Goal: Information Seeking & Learning: Learn about a topic

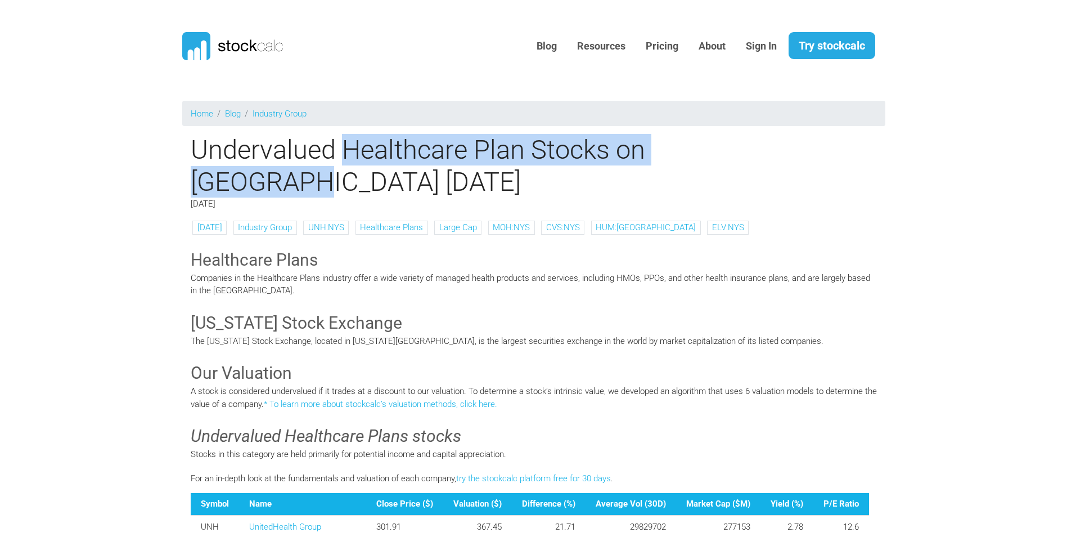
drag, startPoint x: 350, startPoint y: 146, endPoint x: 778, endPoint y: 163, distance: 427.9
click at [778, 163] on h1 "Undervalued Healthcare Plan Stocks on [GEOGRAPHIC_DATA] [DATE]" at bounding box center [533, 166] width 703 height 64
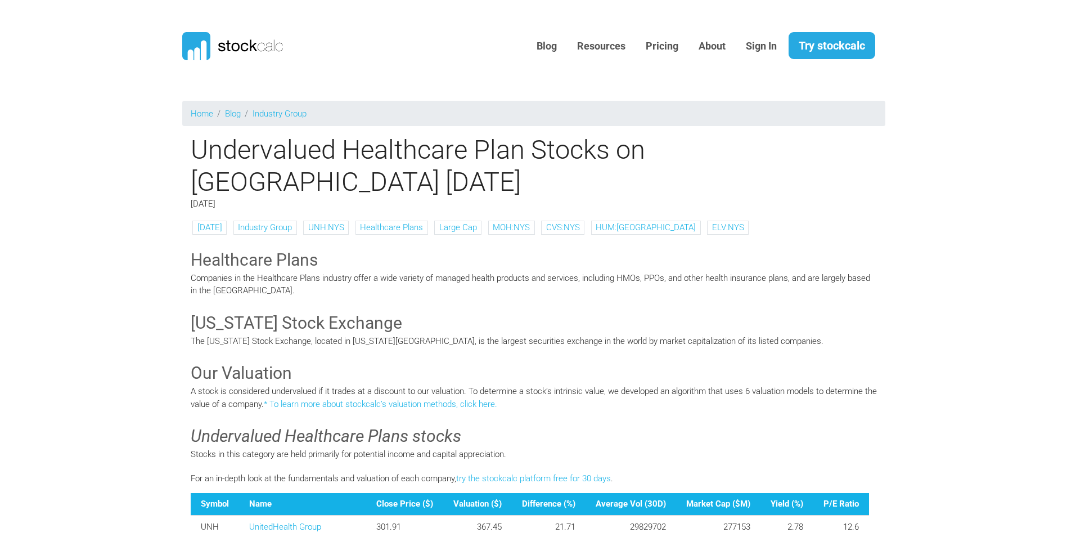
drag, startPoint x: 778, startPoint y: 163, endPoint x: 854, endPoint y: 168, distance: 76.2
click at [854, 197] on div "[DATE]" at bounding box center [533, 203] width 703 height 13
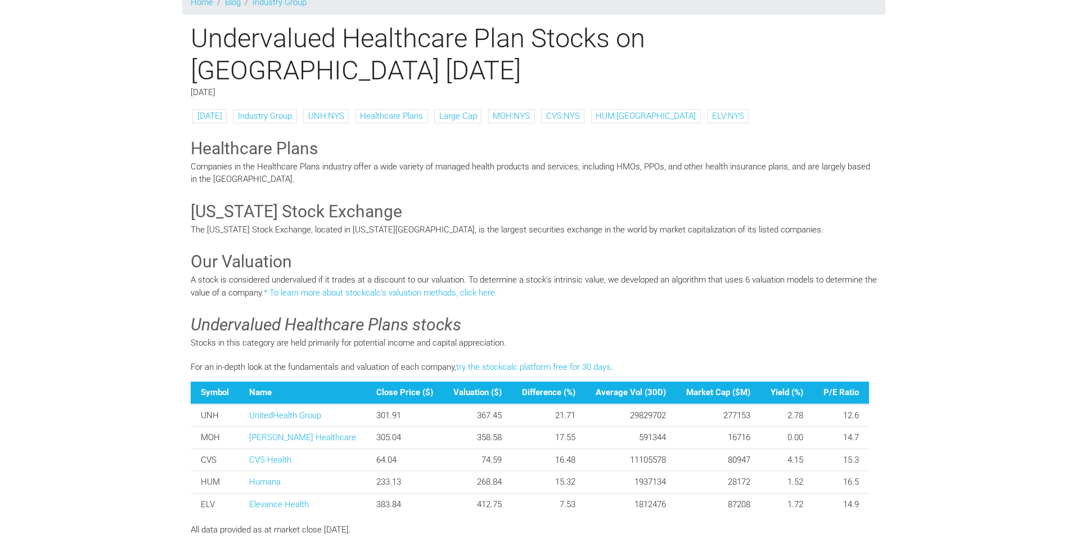
scroll to position [113, 0]
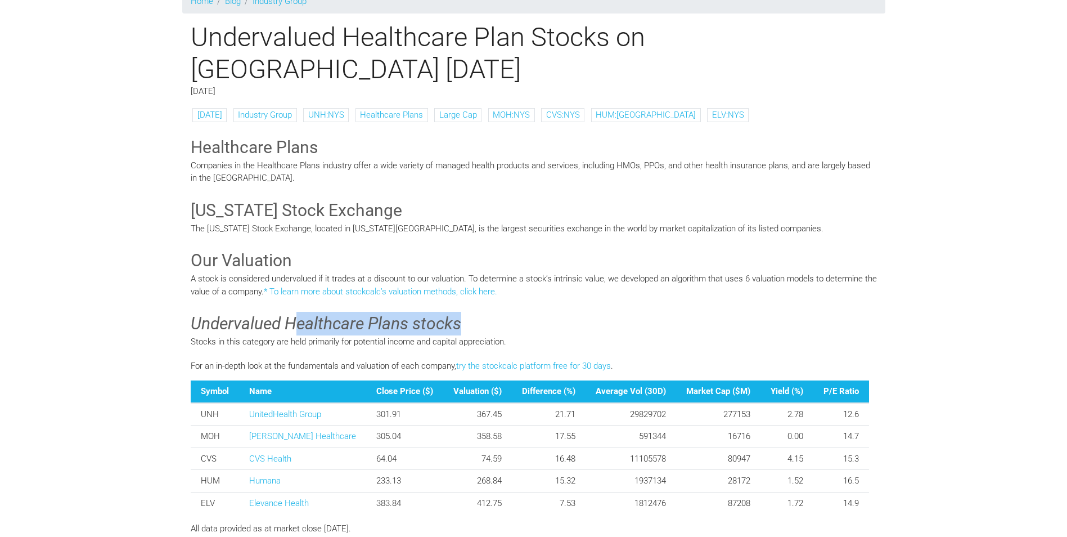
drag, startPoint x: 296, startPoint y: 291, endPoint x: 512, endPoint y: 287, distance: 216.1
click at [512, 312] on h3 "Undervalued Healthcare Plans stocks" at bounding box center [534, 324] width 686 height 24
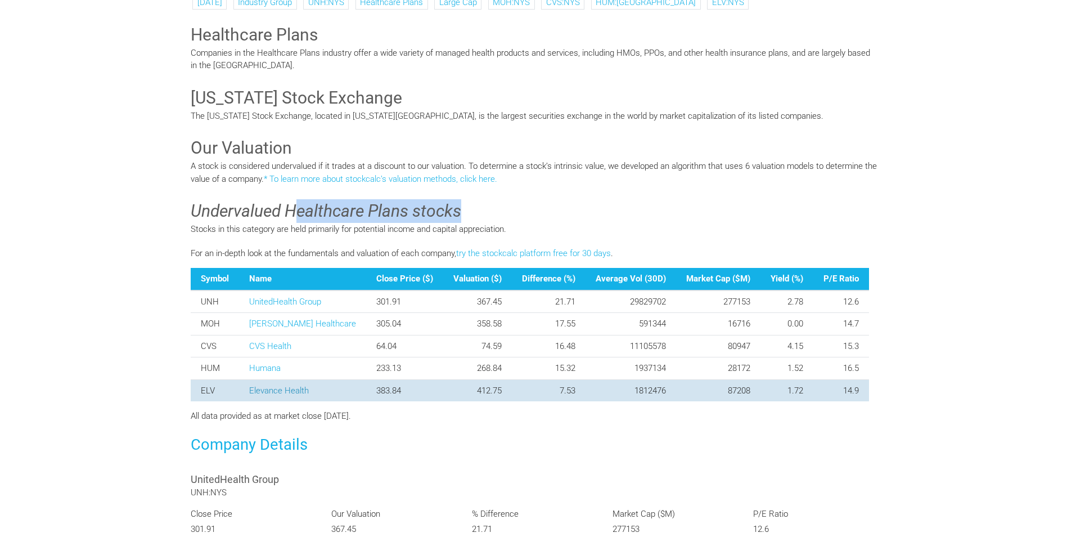
scroll to position [169, 0]
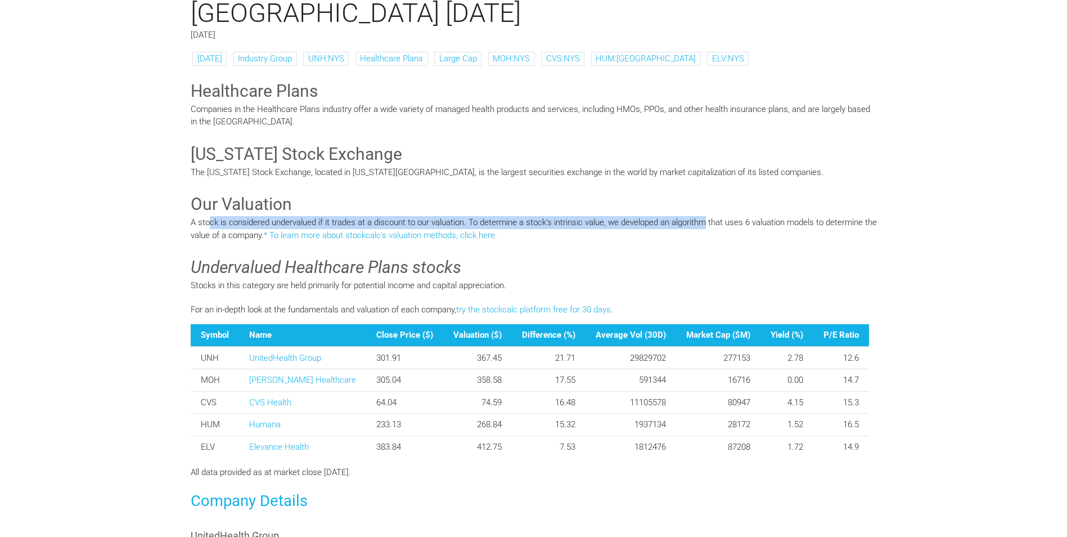
drag, startPoint x: 212, startPoint y: 194, endPoint x: 706, endPoint y: 185, distance: 494.6
click at [706, 216] on p "A stock is considered undervalued if it trades at a discount to our valuation. …" at bounding box center [534, 228] width 686 height 25
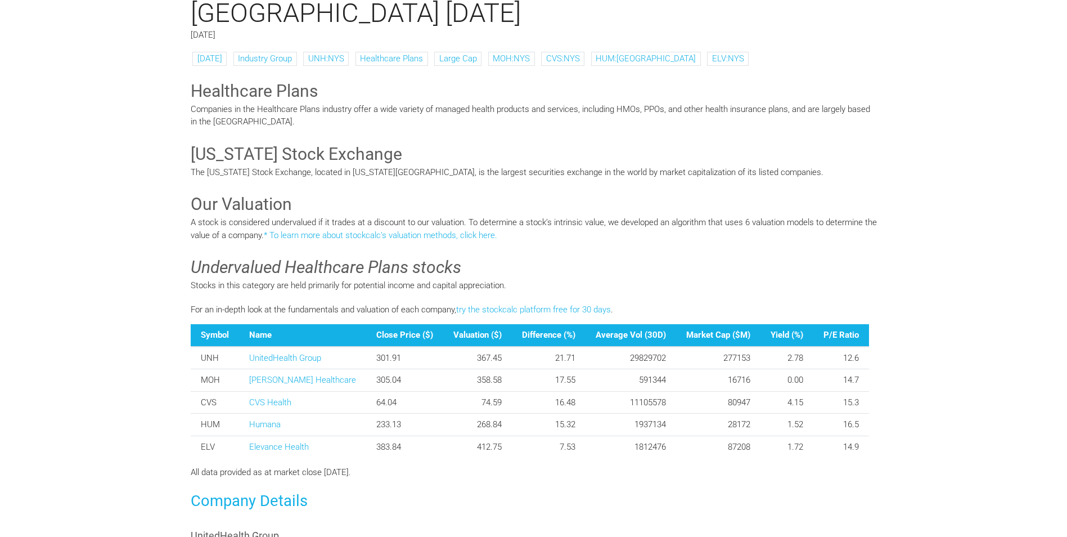
drag, startPoint x: 706, startPoint y: 185, endPoint x: 709, endPoint y: 230, distance: 44.5
click at [709, 255] on h3 "Undervalued Healthcare Plans stocks" at bounding box center [534, 267] width 686 height 24
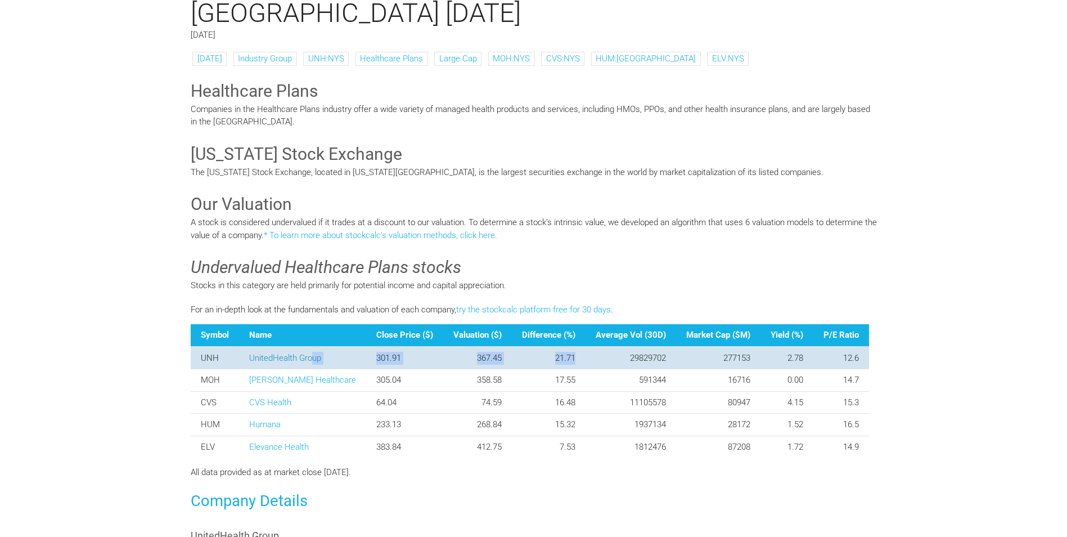
drag, startPoint x: 541, startPoint y: 324, endPoint x: 315, endPoint y: 321, distance: 226.2
click at [315, 347] on tr "UNH UnitedHealth Group 301.91 367.45 21.71 29829702 277153 2.78 12.6" at bounding box center [530, 358] width 679 height 23
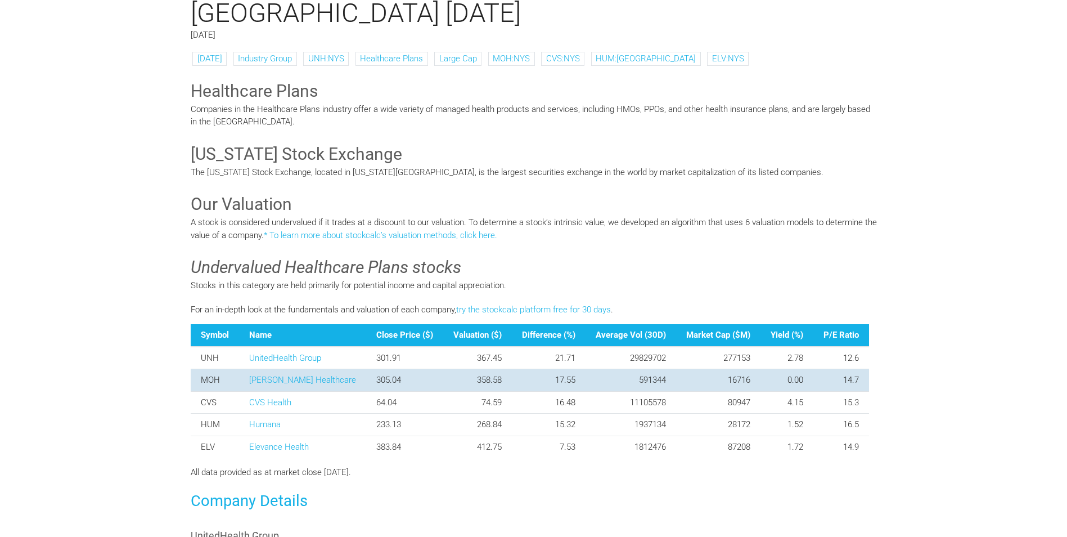
drag, startPoint x: 315, startPoint y: 321, endPoint x: 515, endPoint y: 341, distance: 201.3
click at [515, 369] on td "17.55" at bounding box center [549, 380] width 74 height 23
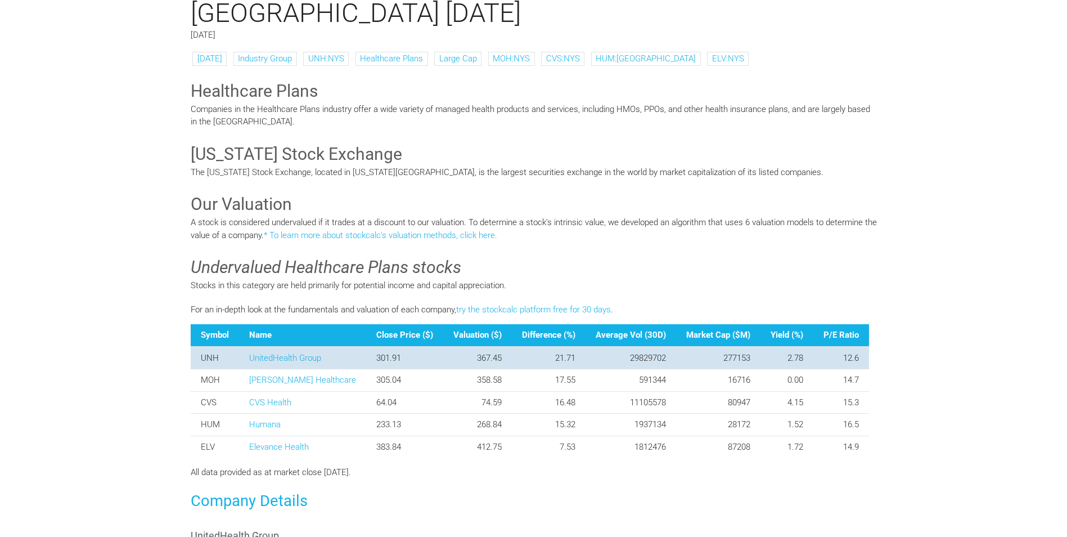
click at [529, 347] on td "21.71" at bounding box center [549, 358] width 74 height 23
